Goal: Task Accomplishment & Management: Manage account settings

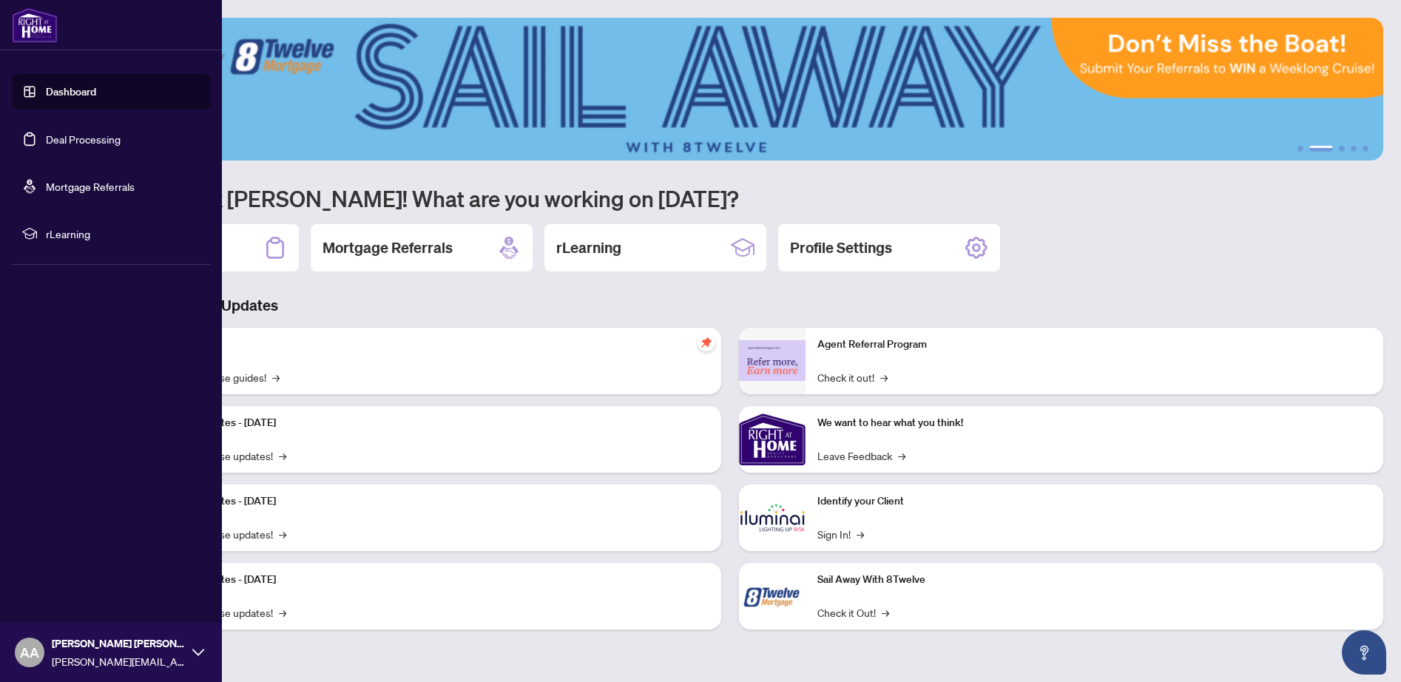
click at [65, 142] on link "Deal Processing" at bounding box center [83, 138] width 75 height 13
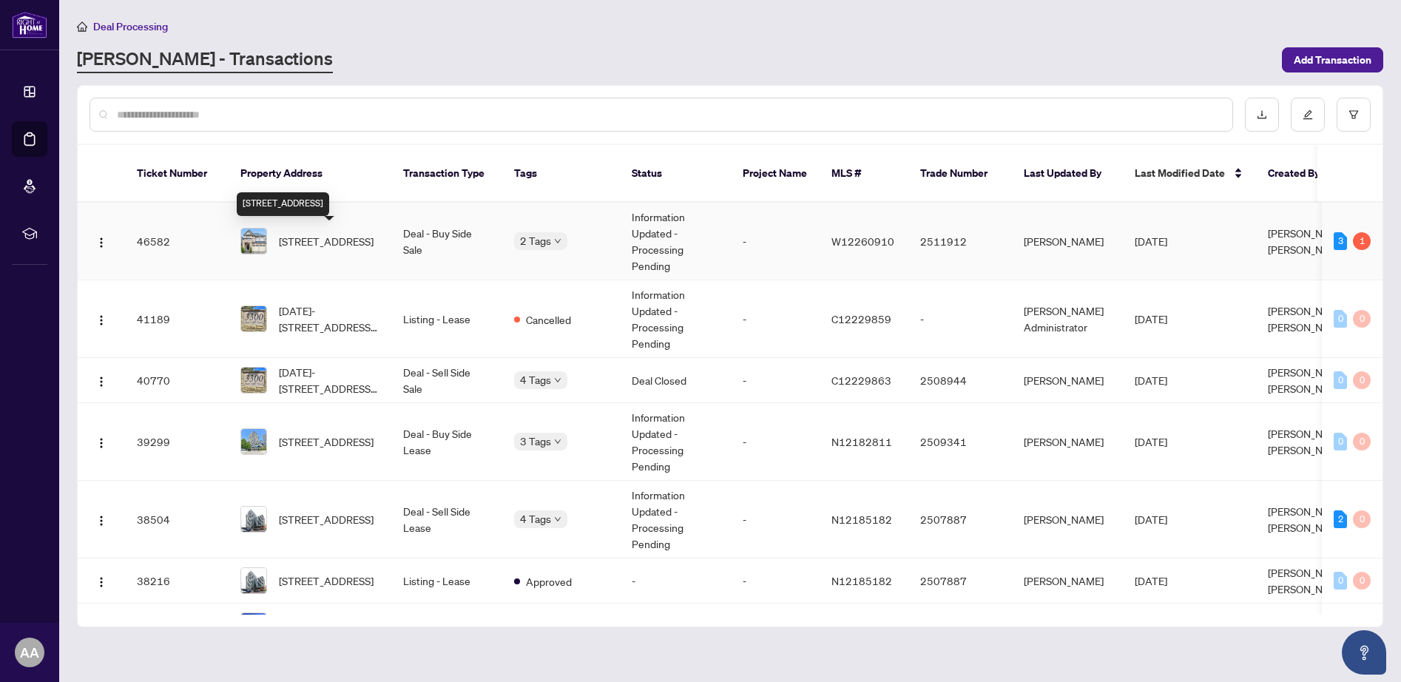
click at [302, 245] on span "[STREET_ADDRESS]" at bounding box center [326, 241] width 95 height 16
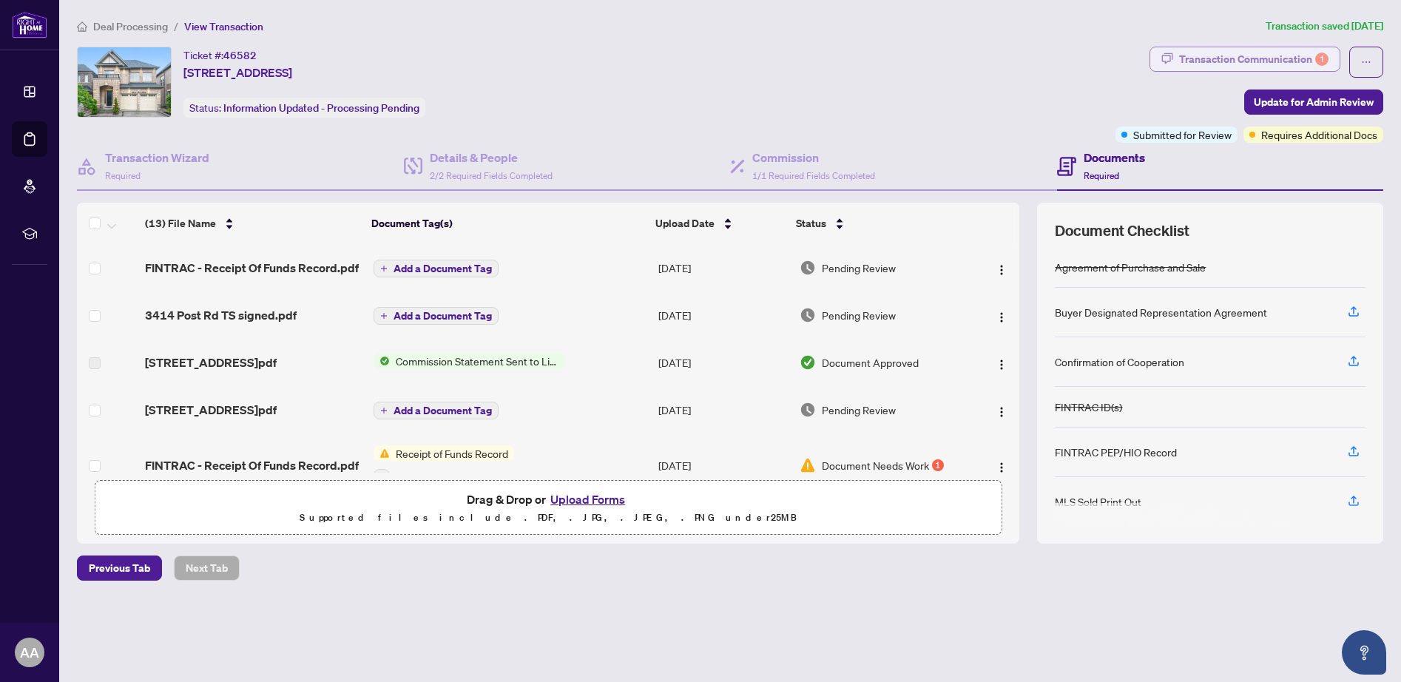
click at [1275, 61] on div "Transaction Communication 1" at bounding box center [1253, 59] width 149 height 24
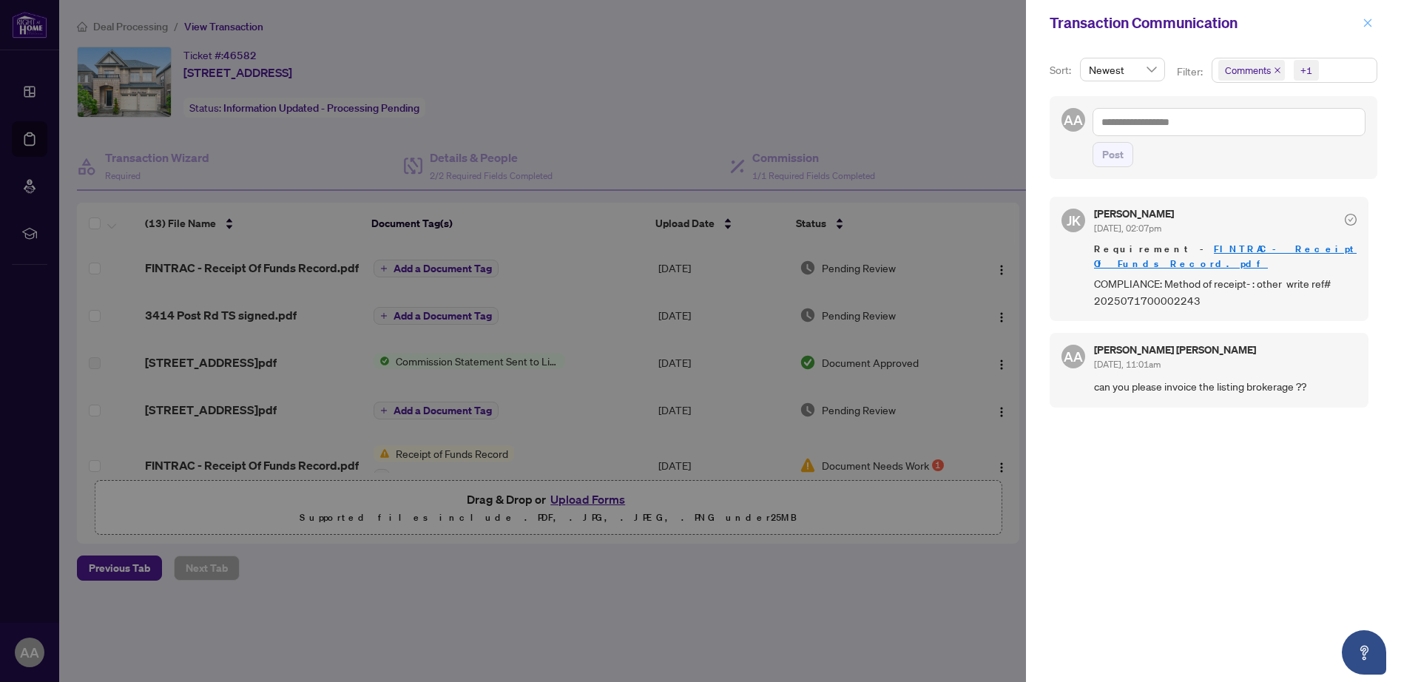
click at [1368, 24] on icon "close" at bounding box center [1368, 23] width 10 height 10
